Goal: Navigation & Orientation: Find specific page/section

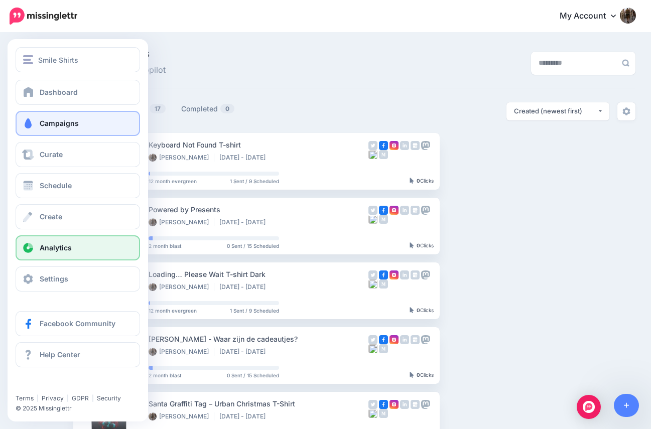
click at [43, 244] on span "Analytics" at bounding box center [56, 247] width 32 height 9
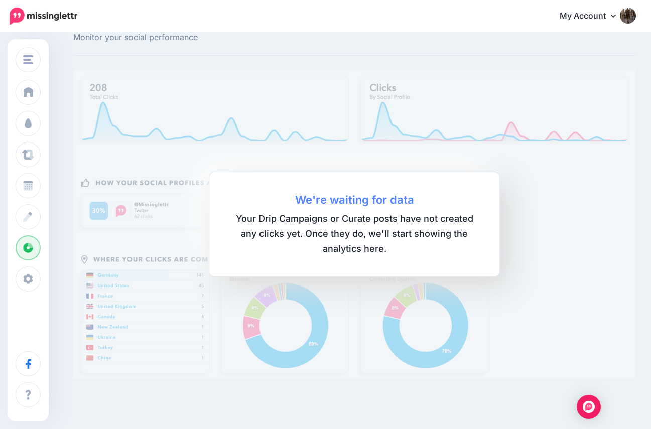
scroll to position [35, 0]
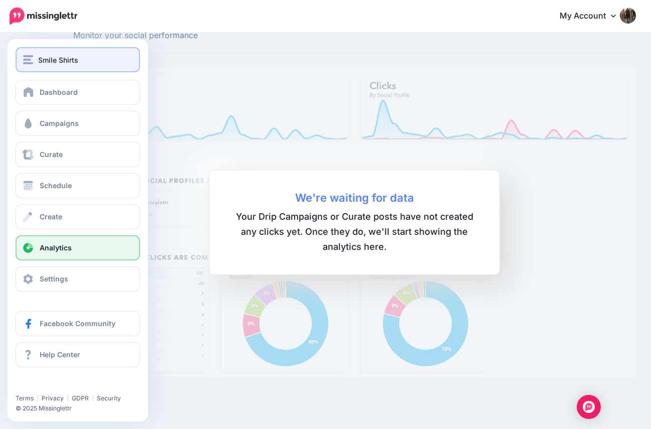
click at [57, 56] on span "Smile Shirts" at bounding box center [58, 60] width 40 height 12
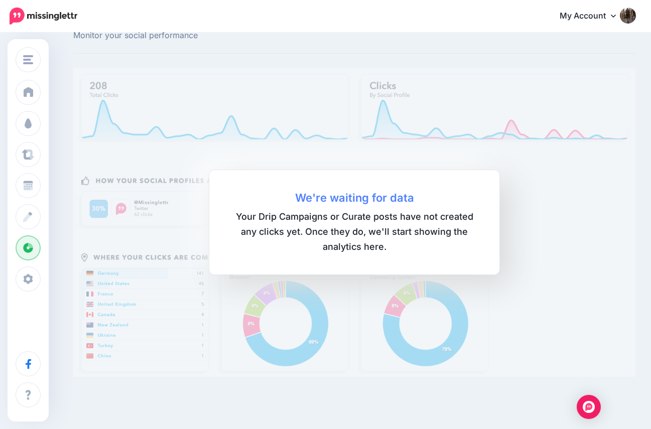
click at [217, 61] on div "Analytics Monitor your social performance We're waiting for data Your Drip Camp…" at bounding box center [354, 195] width 577 height 363
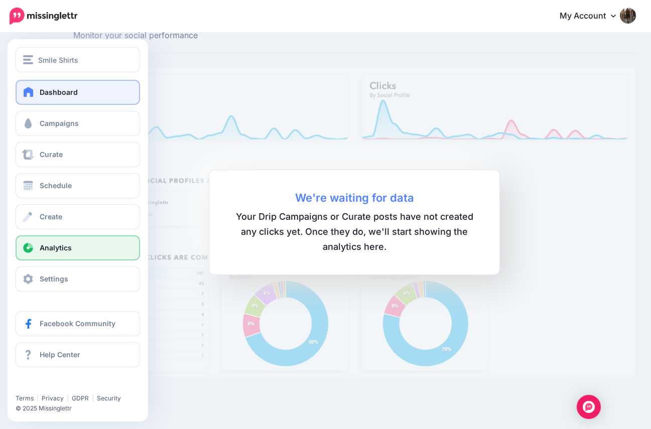
click at [26, 86] on link "Dashboard" at bounding box center [78, 92] width 124 height 25
